Goal: Register for event/course

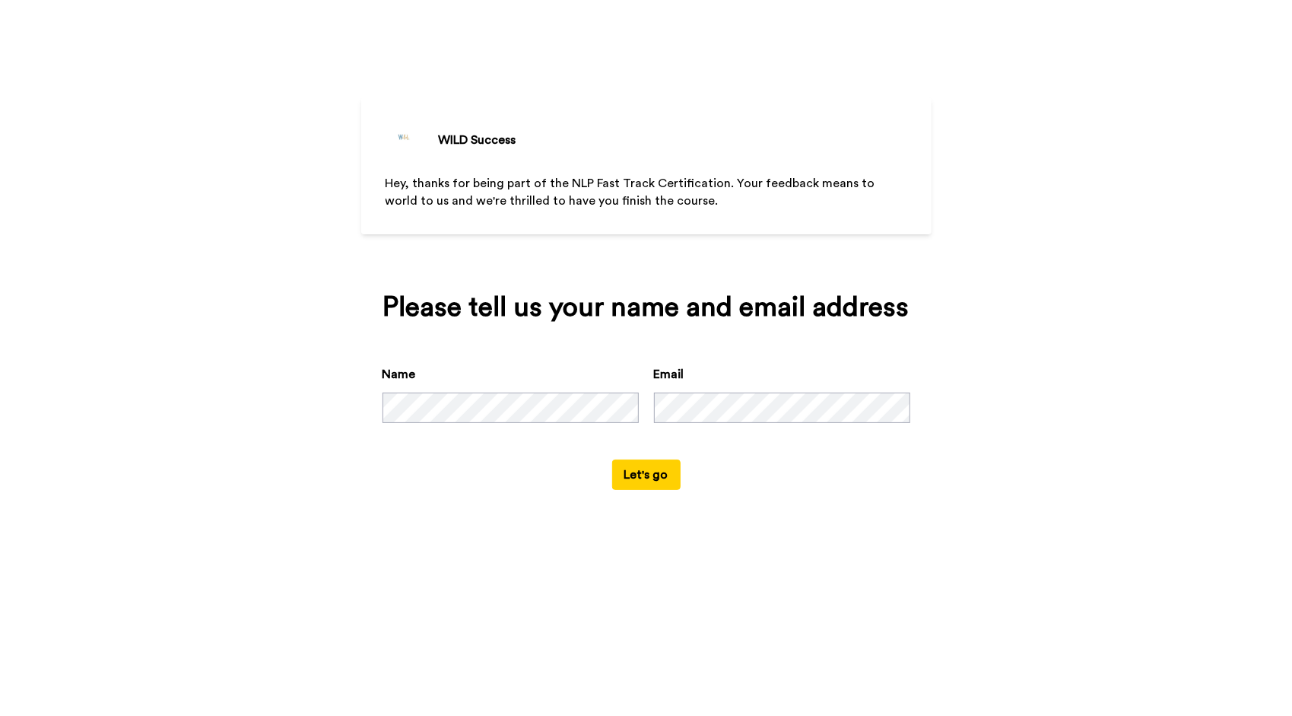
click at [653, 470] on button "Let's go" at bounding box center [646, 474] width 68 height 30
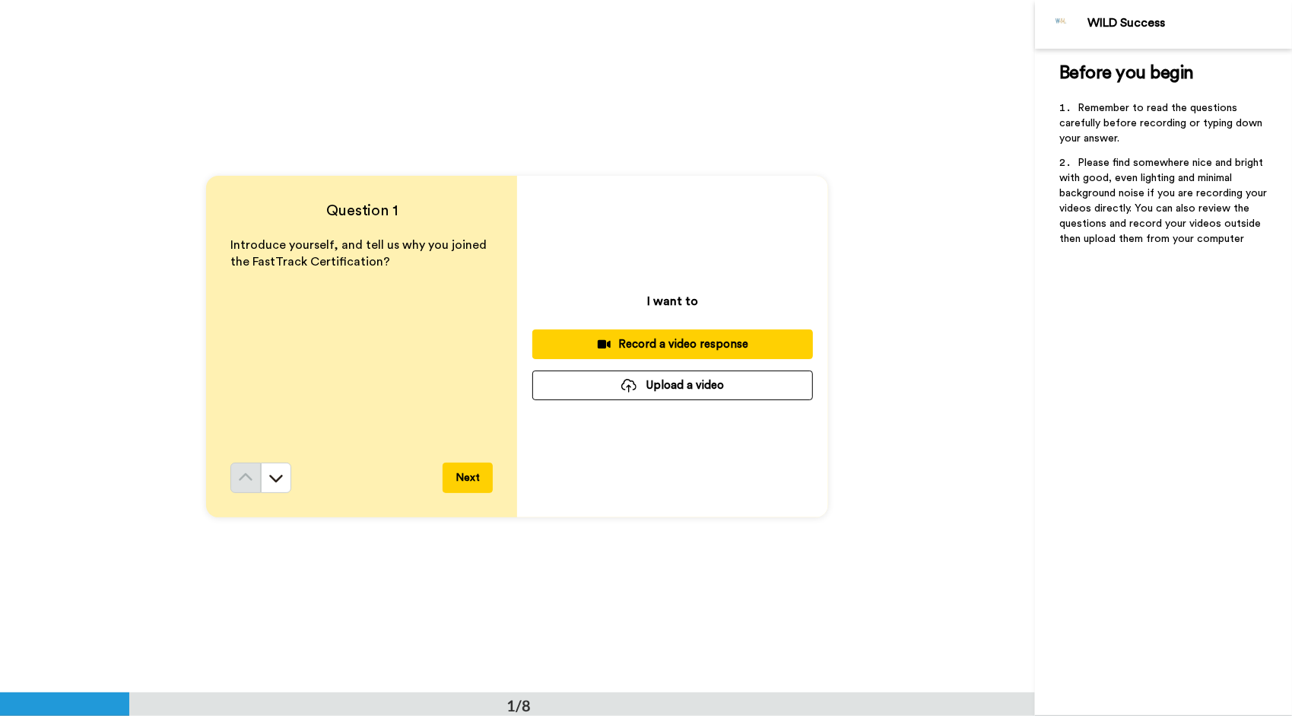
click at [466, 467] on button "Next" at bounding box center [468, 478] width 50 height 30
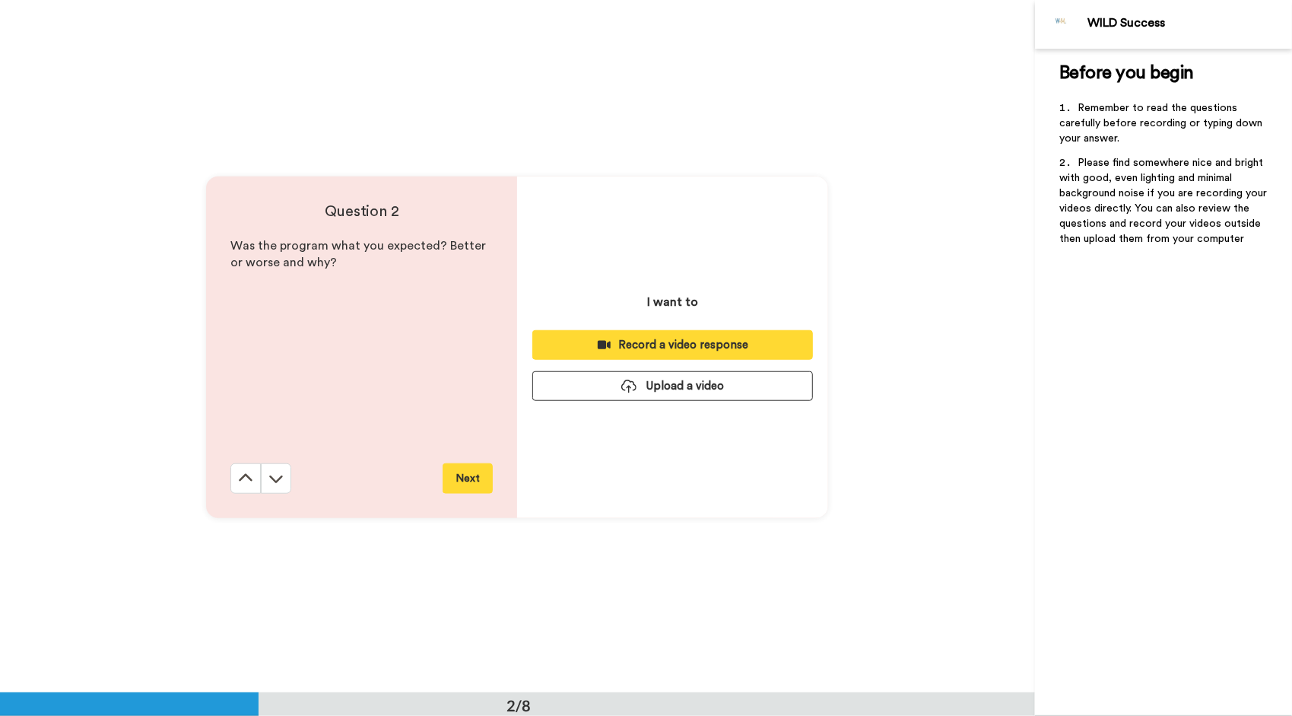
scroll to position [693, 0]
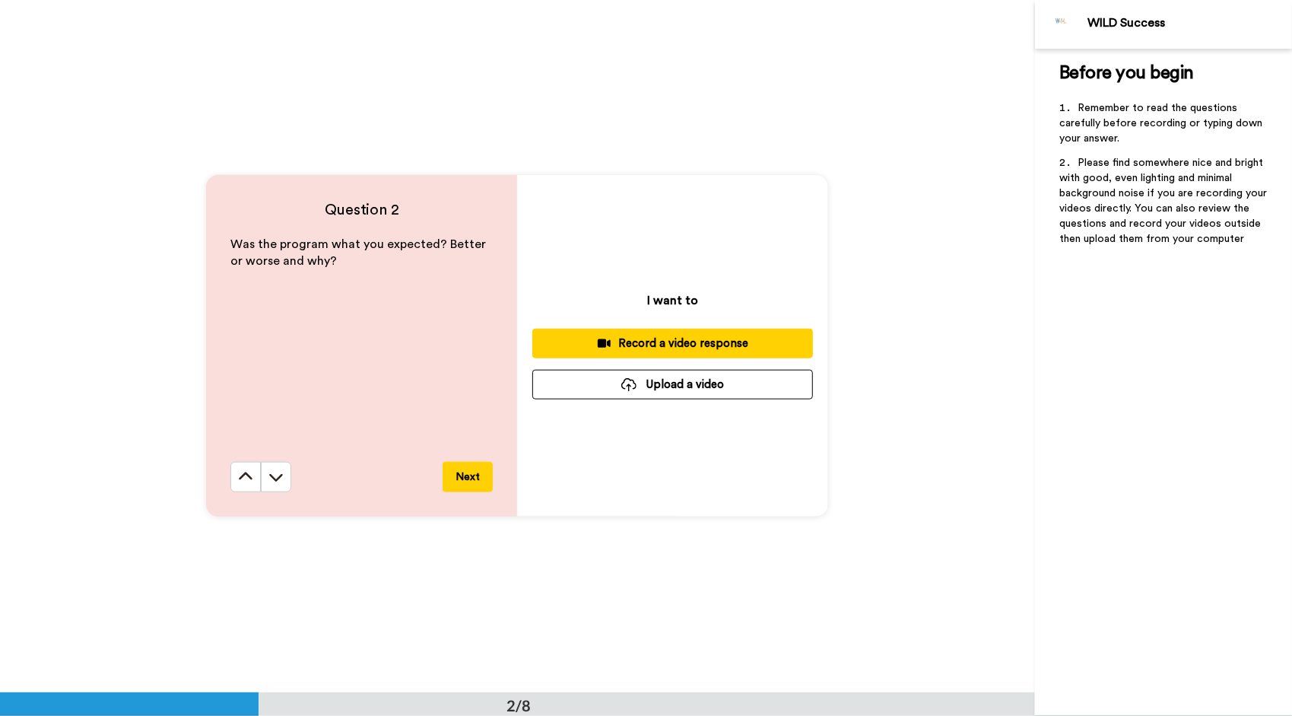
click at [466, 467] on button "Next" at bounding box center [468, 477] width 50 height 30
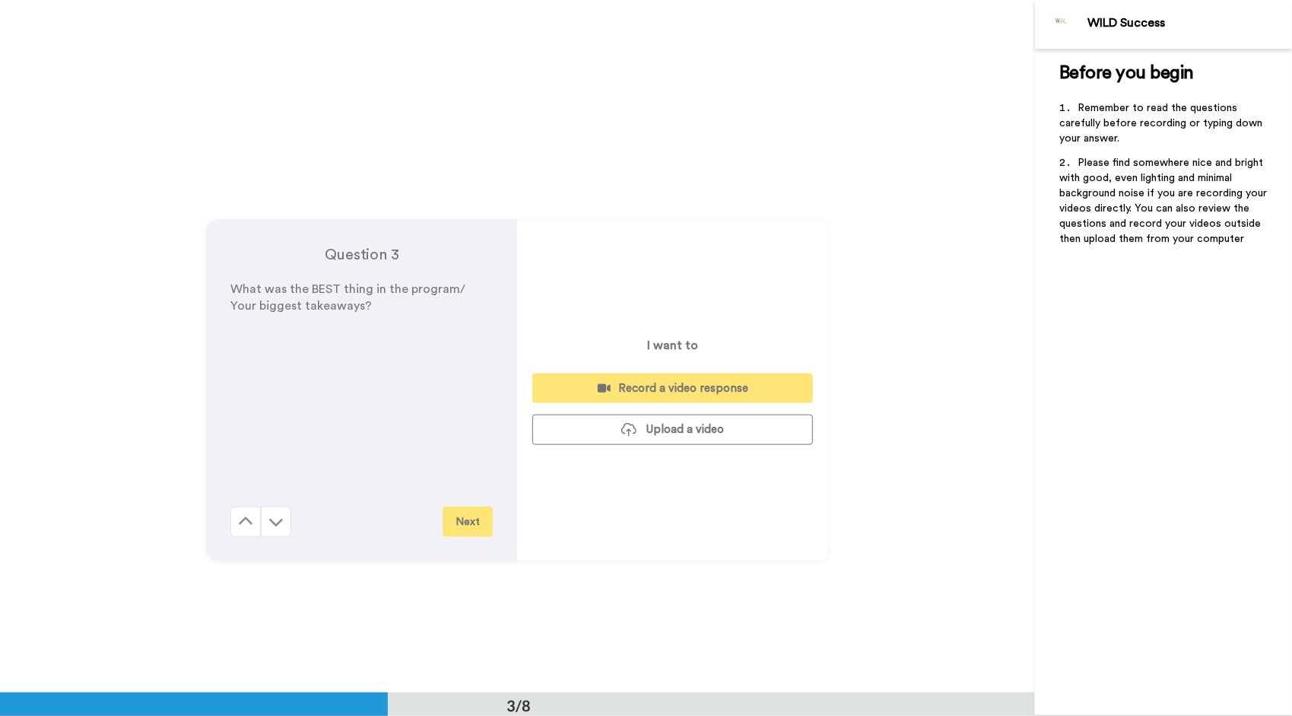
scroll to position [1385, 0]
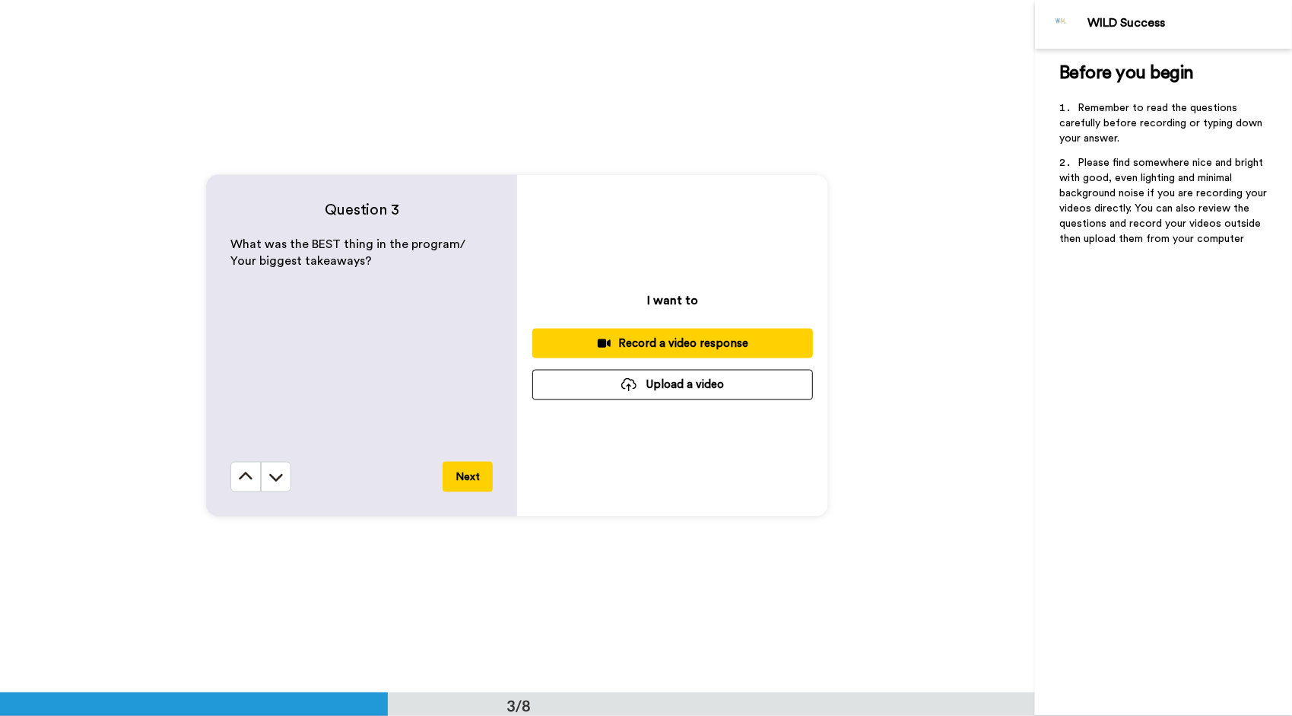
click at [466, 472] on button "Next" at bounding box center [468, 477] width 50 height 30
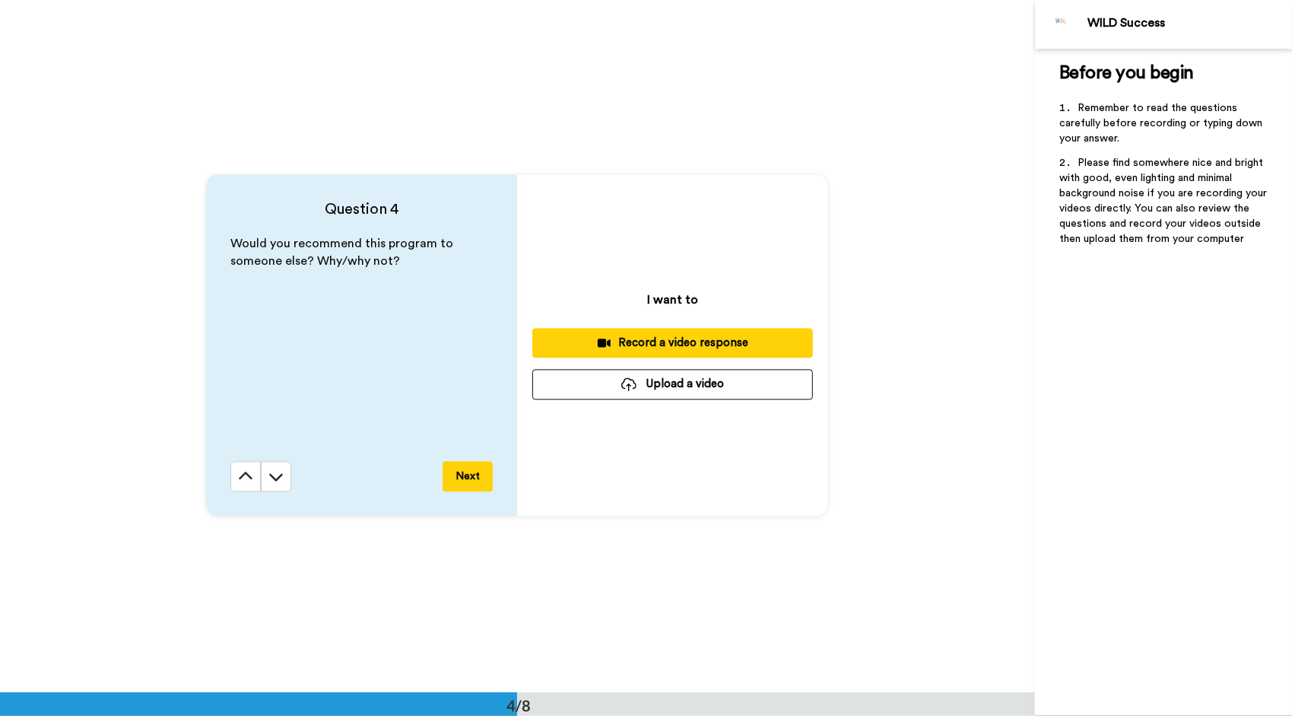
scroll to position [2078, 0]
click at [246, 479] on icon at bounding box center [245, 476] width 15 height 15
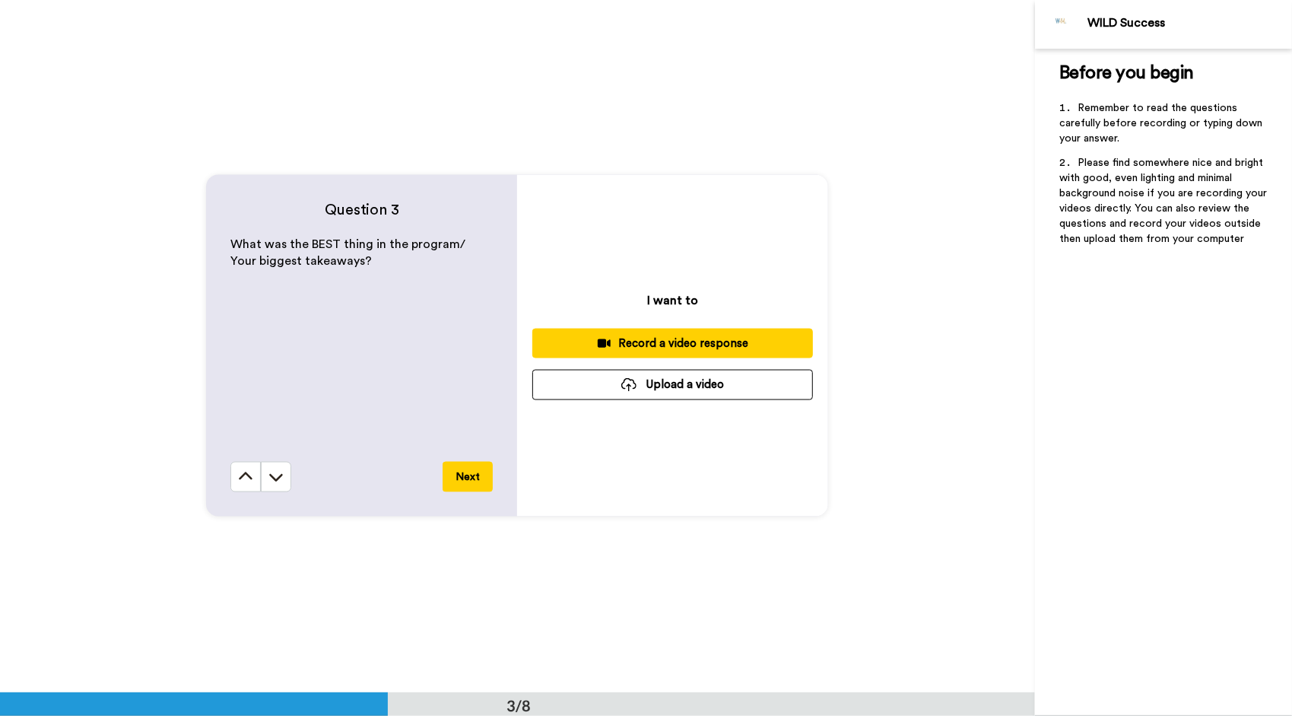
click at [246, 479] on icon at bounding box center [245, 476] width 15 height 15
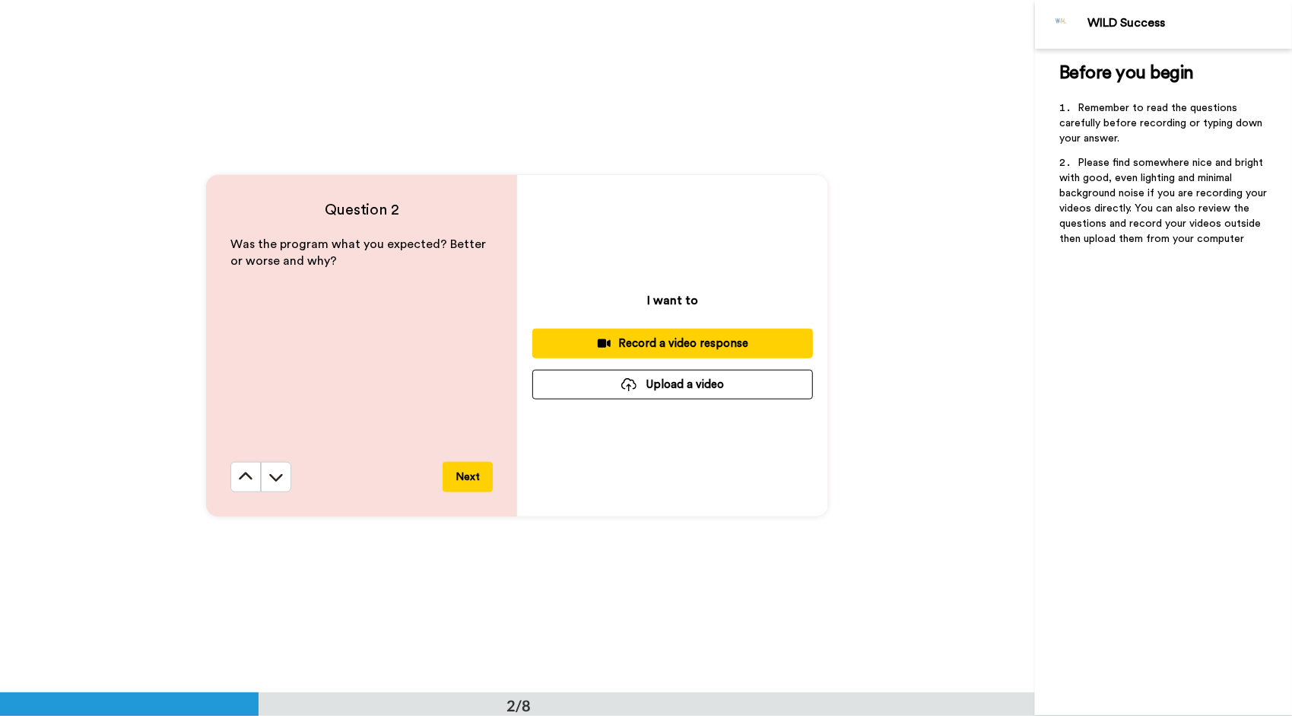
click at [246, 479] on icon at bounding box center [245, 476] width 15 height 15
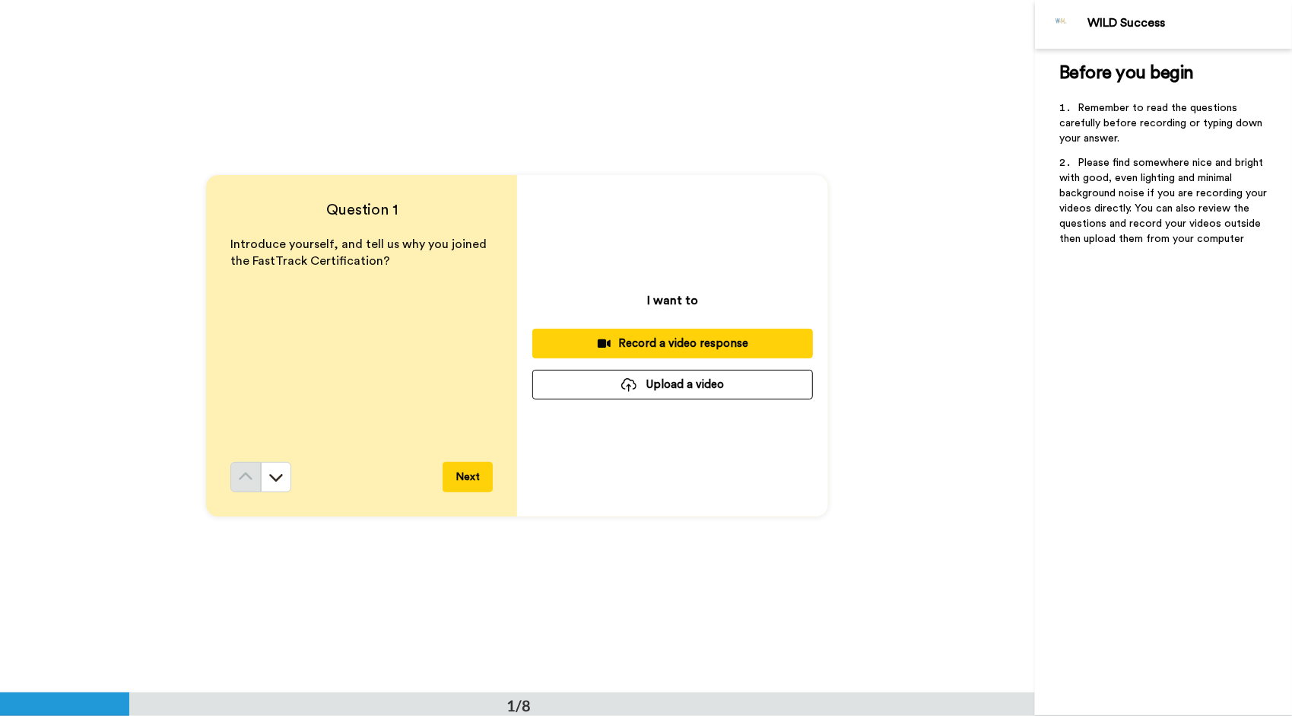
scroll to position [0, 0]
